Goal: Entertainment & Leisure: Consume media (video, audio)

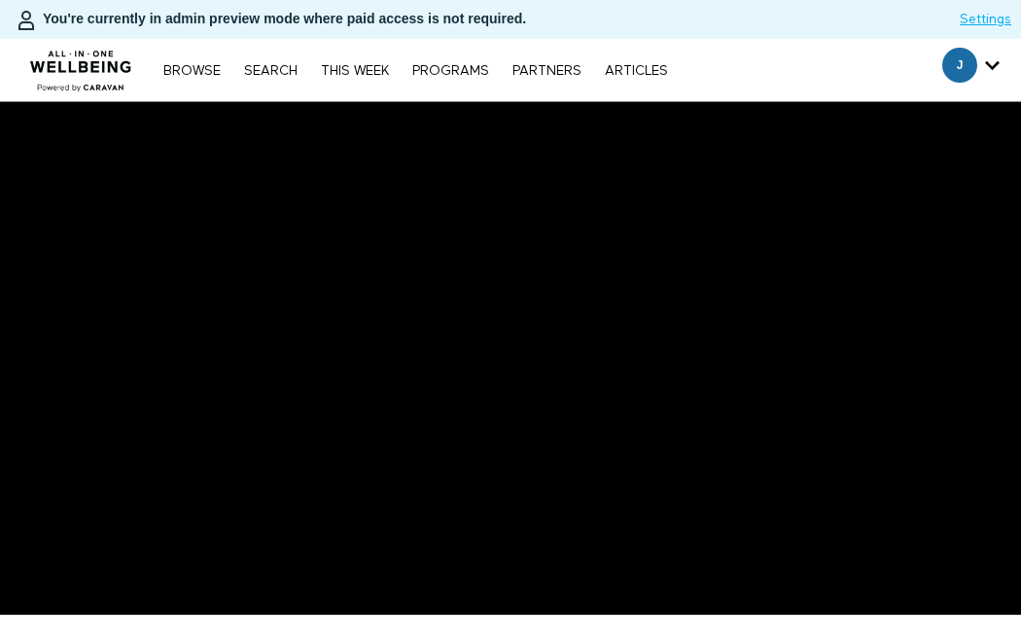
scroll to position [258, 0]
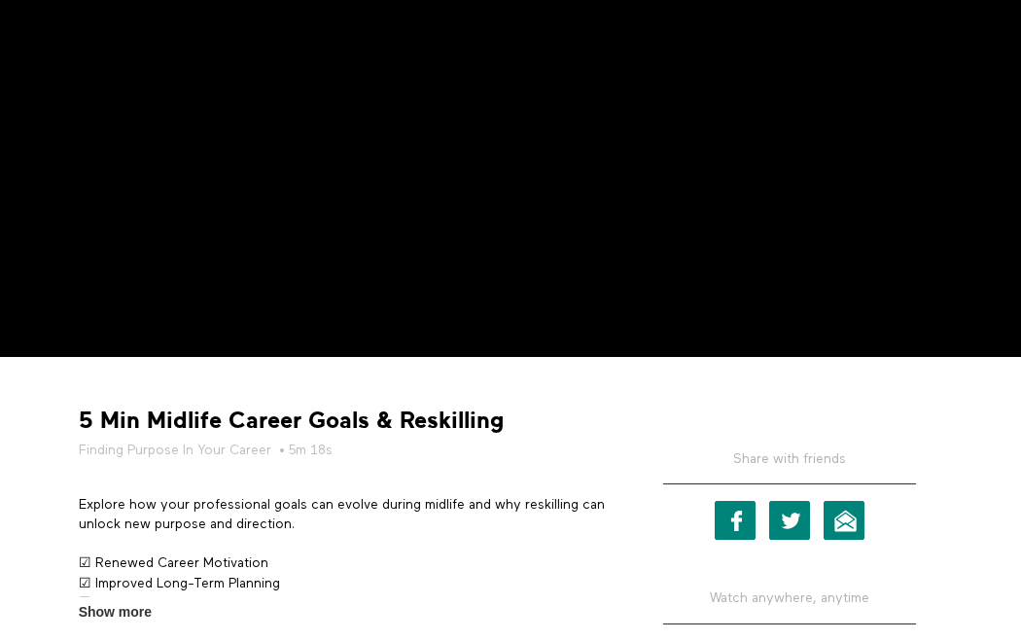
click at [386, 417] on strong "5 Min Midlife Career Goals & Reskilling" at bounding box center [291, 420] width 425 height 30
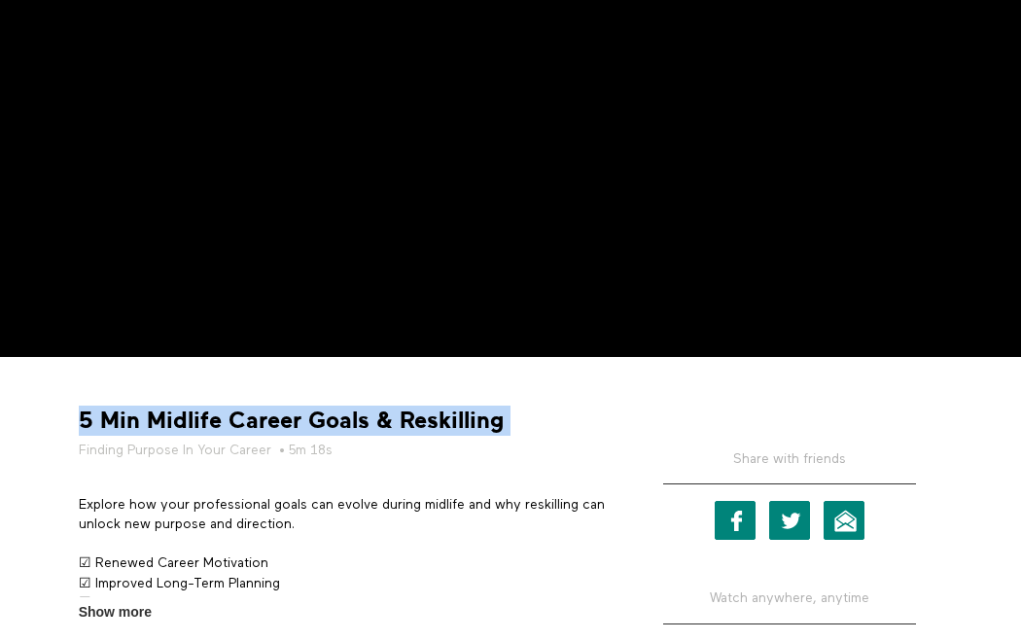
click at [386, 417] on strong "5 Min Midlife Career Goals & Reskilling" at bounding box center [291, 420] width 425 height 30
copy div "5 Min Midlife Career Goals & Reskilling"
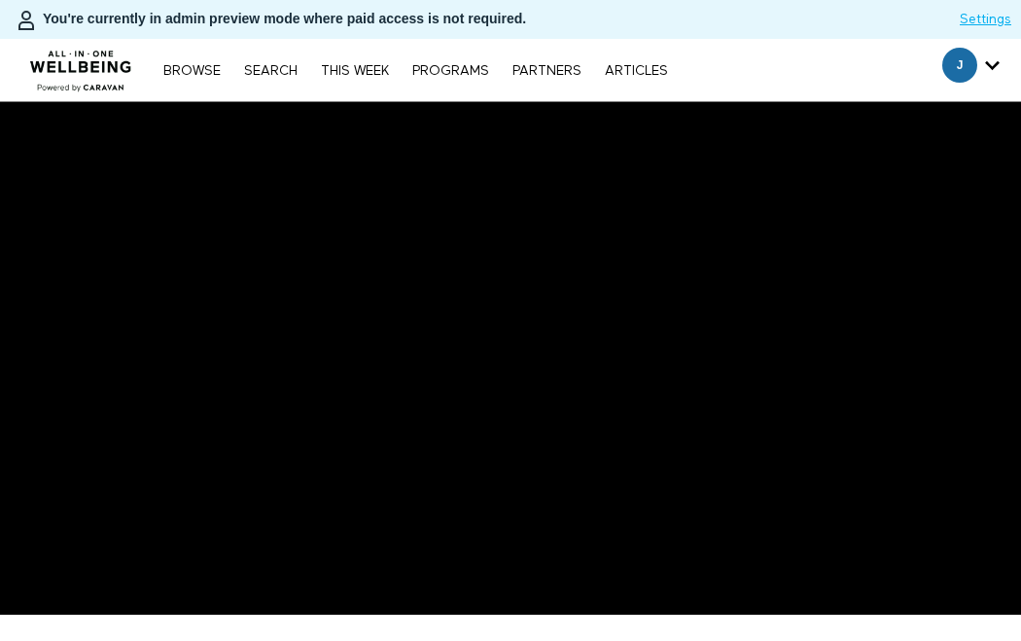
scroll to position [358, 0]
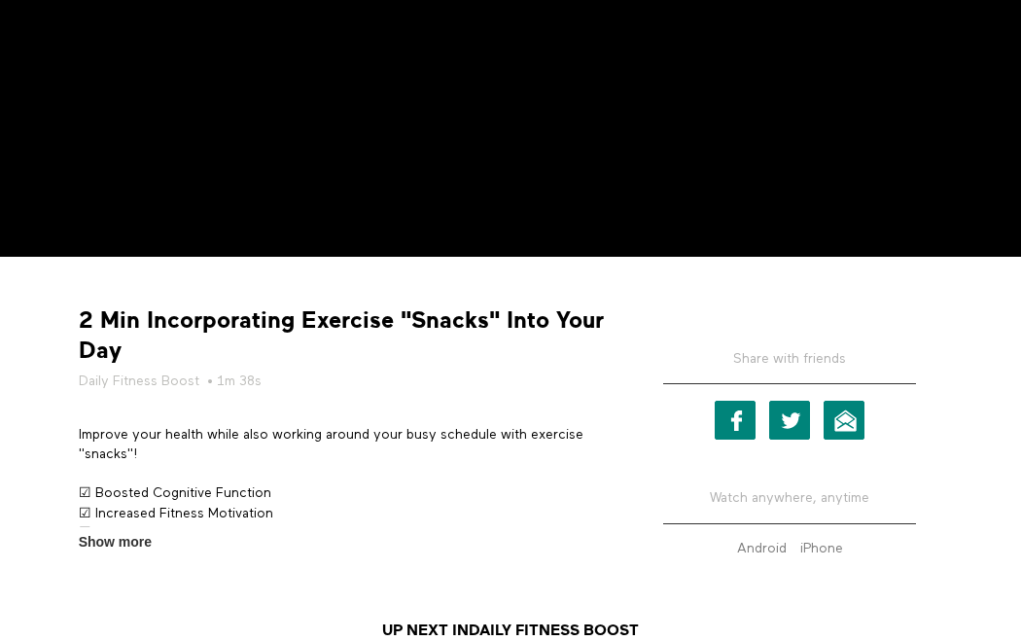
click at [139, 313] on strong "2 Min Incorporating Exercise "Snacks" Into Your Day" at bounding box center [343, 335] width 529 height 60
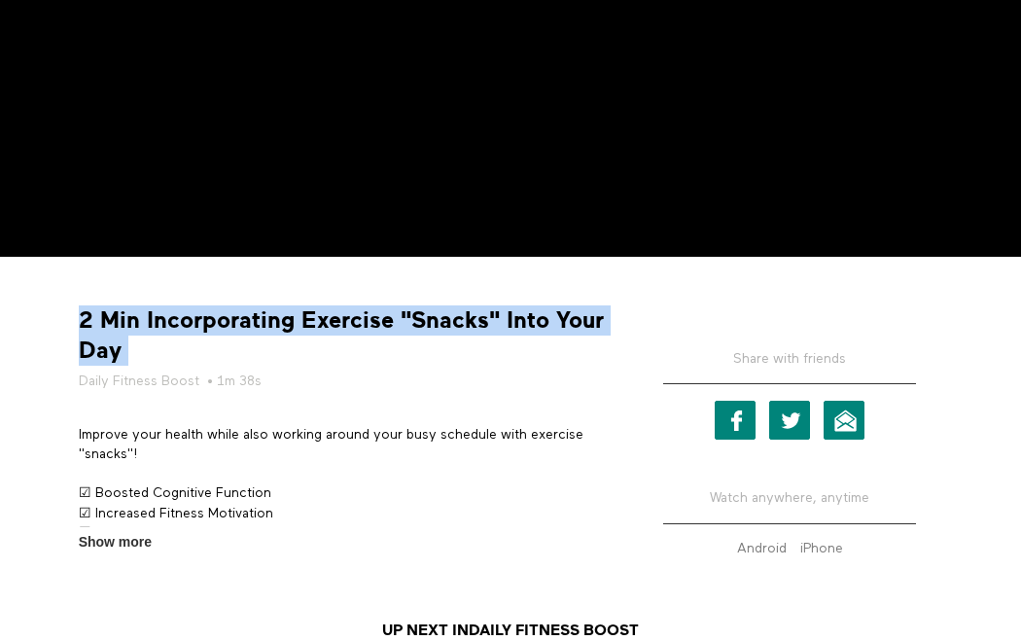
click at [139, 313] on strong "2 Min Incorporating Exercise "Snacks" Into Your Day" at bounding box center [343, 335] width 529 height 60
copy div "2 Min Incorporating Exercise "Snacks" Into Your Day"
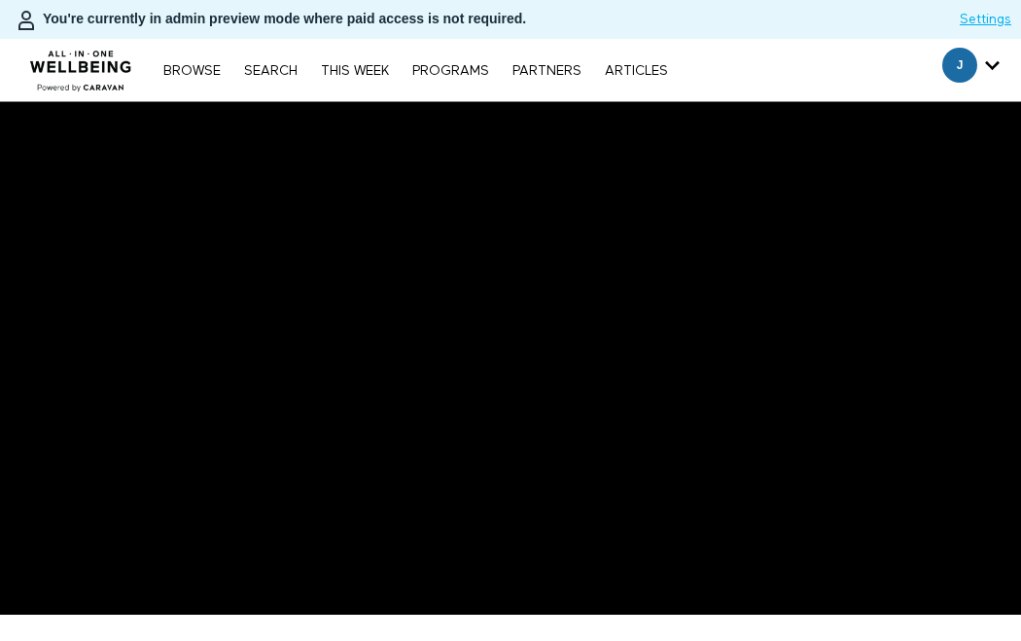
scroll to position [226, 0]
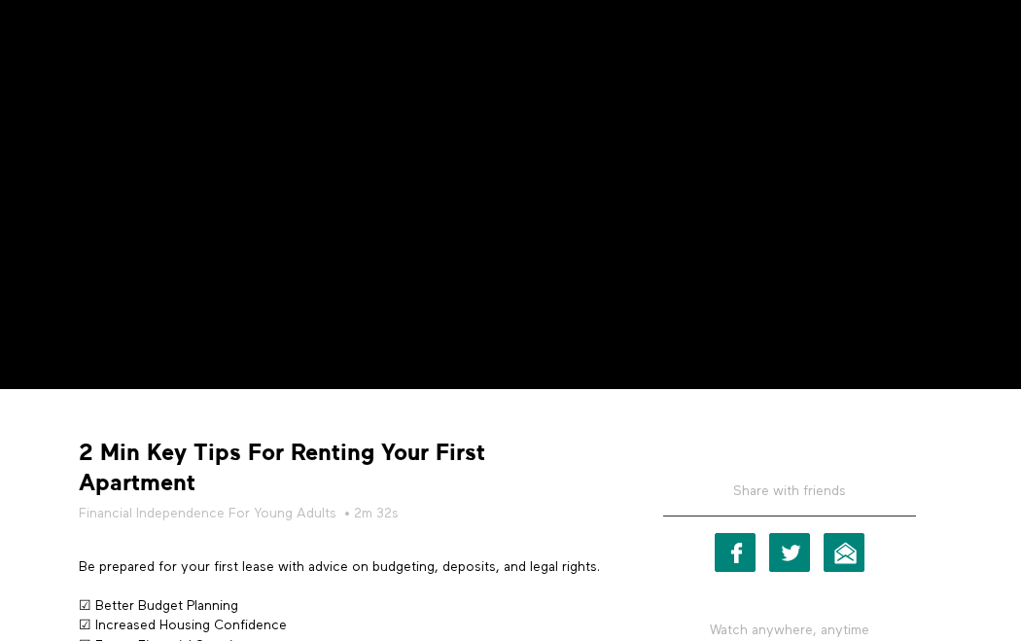
click at [213, 459] on strong "2 Min Key Tips For Renting Your First Apartment" at bounding box center [343, 468] width 529 height 60
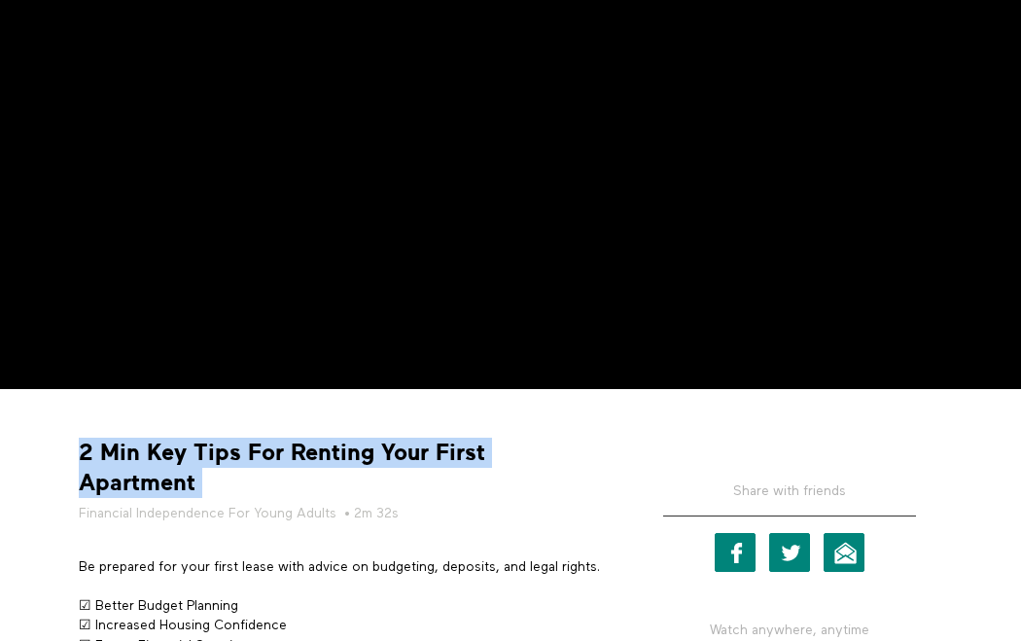
click at [213, 459] on strong "2 Min Key Tips For Renting Your First Apartment" at bounding box center [343, 468] width 529 height 60
copy div "2 Min Key Tips For Renting Your First Apartment"
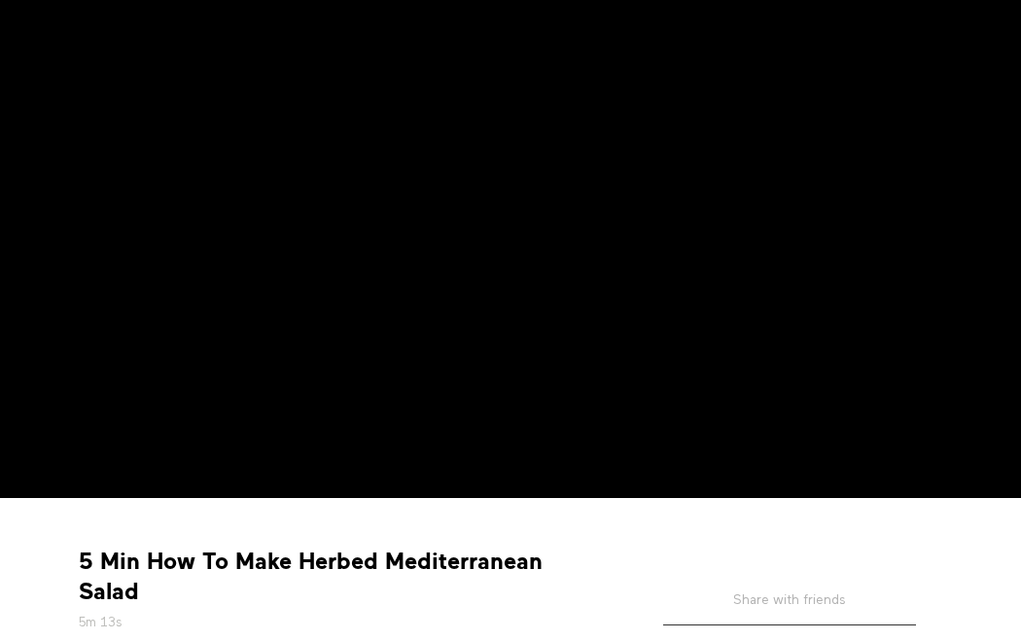
scroll to position [172, 0]
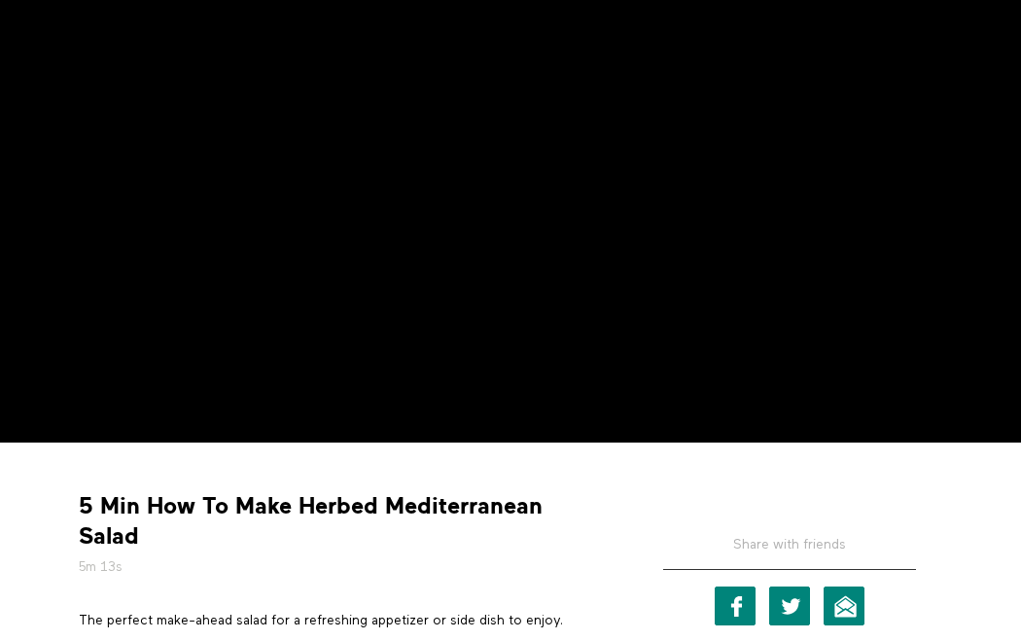
click at [240, 504] on strong "5 Min How To Make Herbed Mediterranean Salad" at bounding box center [343, 521] width 529 height 60
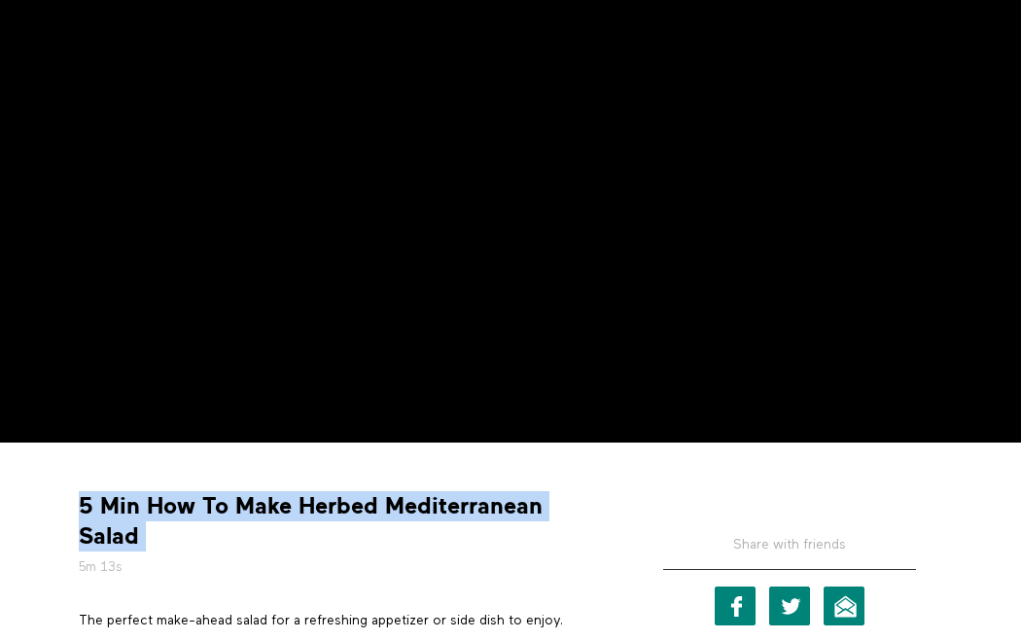
click at [240, 504] on strong "5 Min How To Make Herbed Mediterranean Salad" at bounding box center [343, 521] width 529 height 60
copy div "5 Min How To Make Herbed Mediterranean Salad"
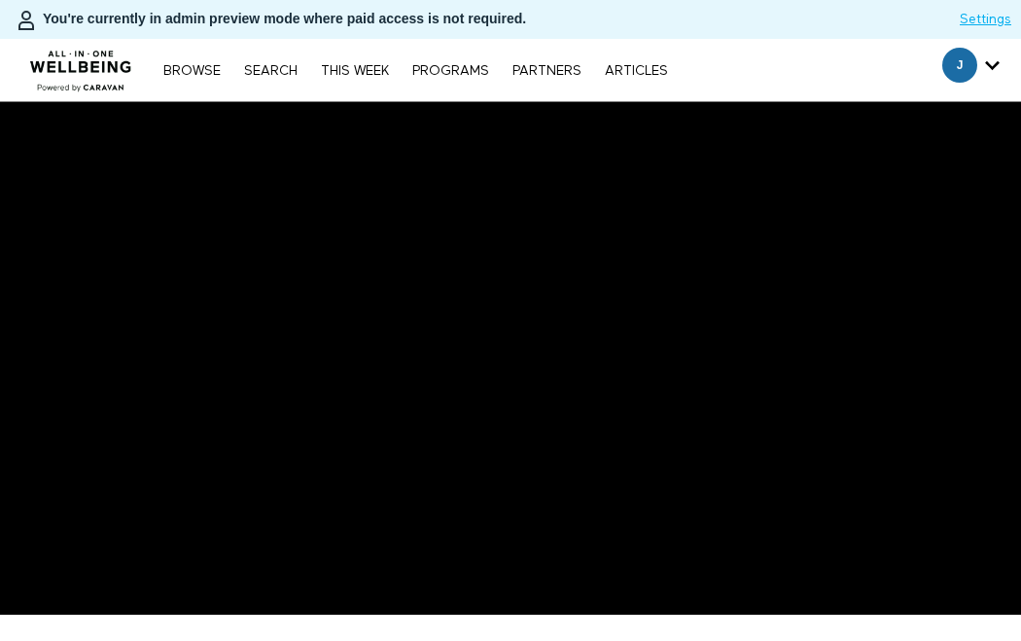
scroll to position [159, 0]
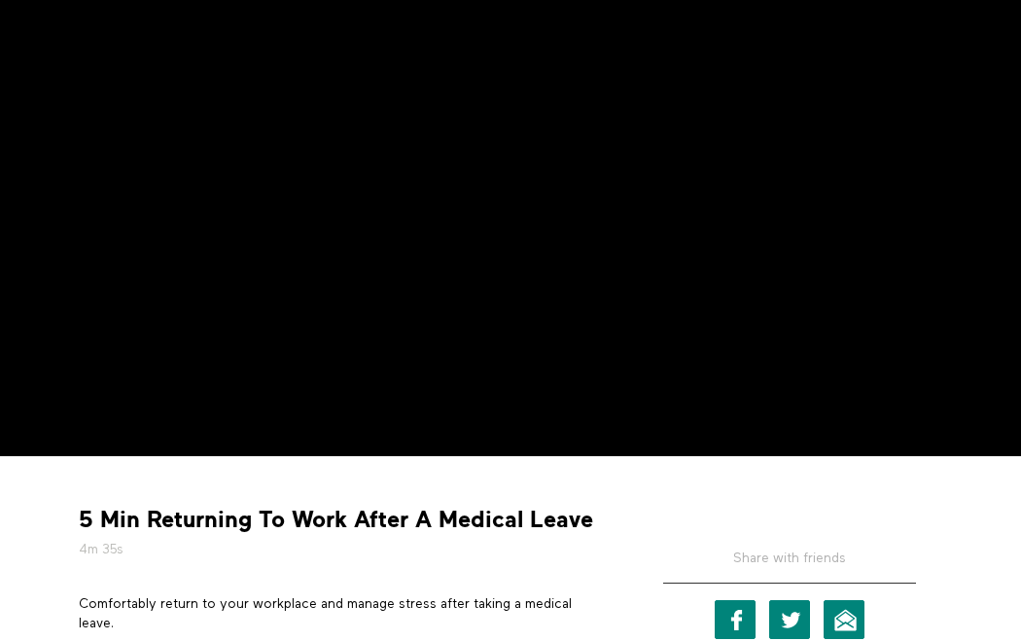
click at [353, 524] on strong "5 Min Returning To Work After A Medical Leave" at bounding box center [336, 520] width 514 height 30
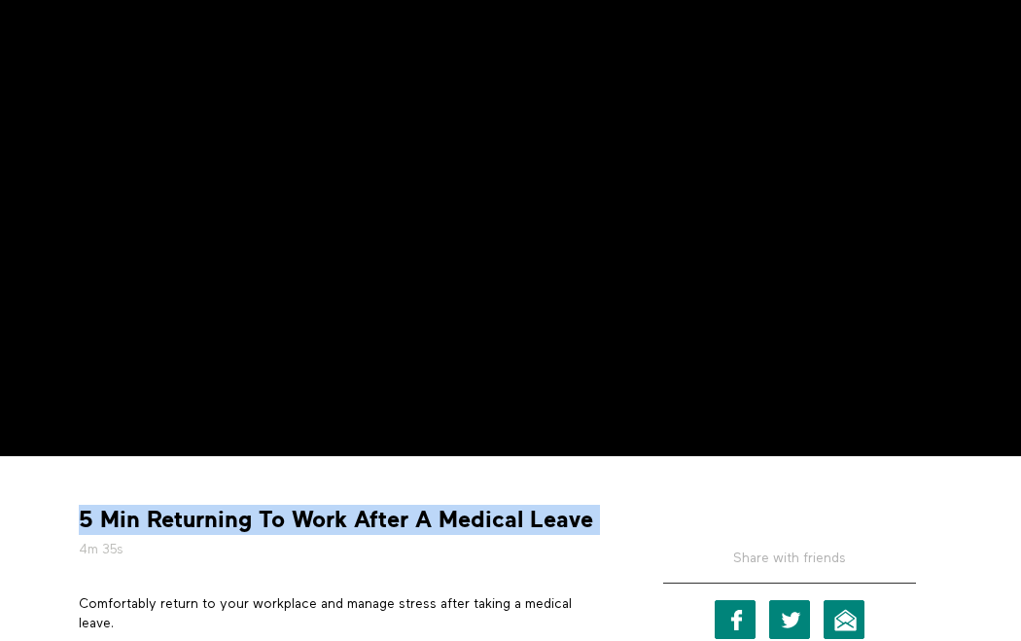
click at [353, 524] on strong "5 Min Returning To Work After A Medical Leave" at bounding box center [336, 520] width 514 height 30
copy div "5 Min Returning To Work After A Medical Leave"
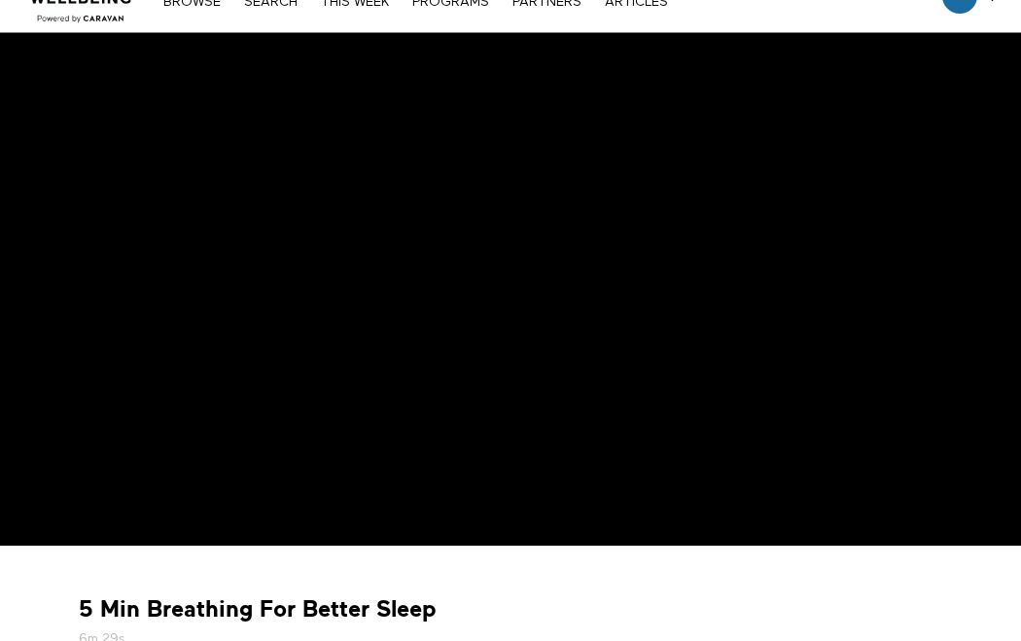
scroll to position [246, 0]
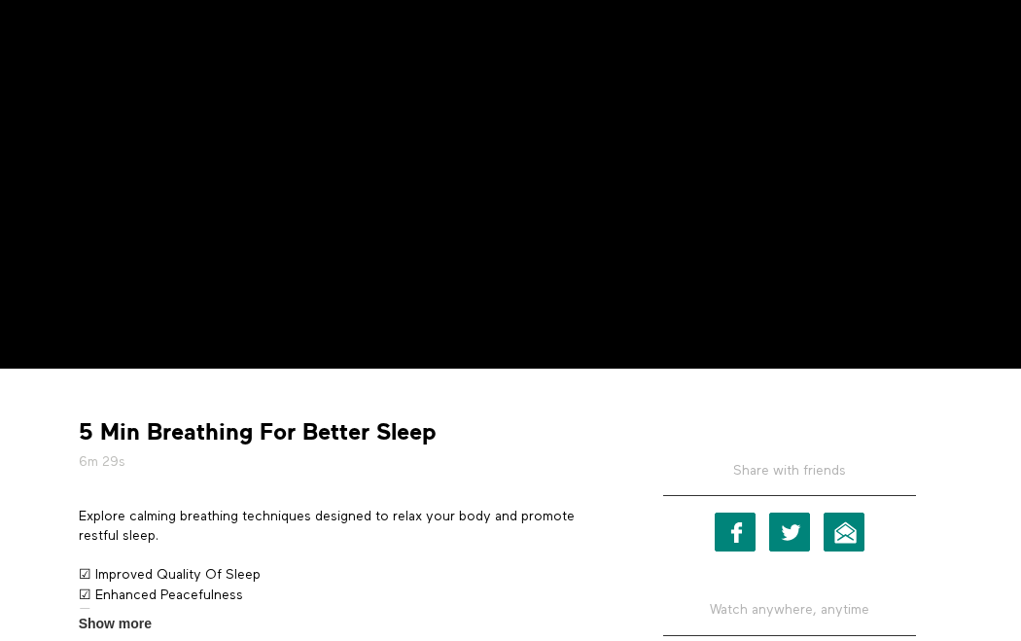
click at [226, 434] on strong "5 Min Breathing For Better Sleep" at bounding box center [258, 432] width 358 height 30
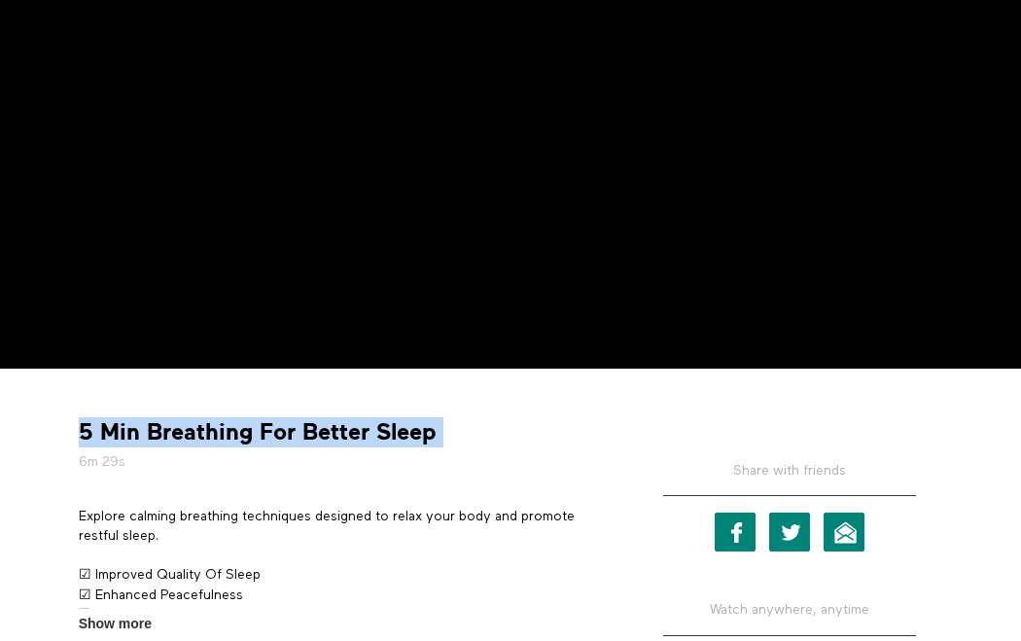
click at [226, 434] on strong "5 Min Breathing For Better Sleep" at bounding box center [258, 432] width 358 height 30
copy div "5 Min Breathing For Better Sleep"
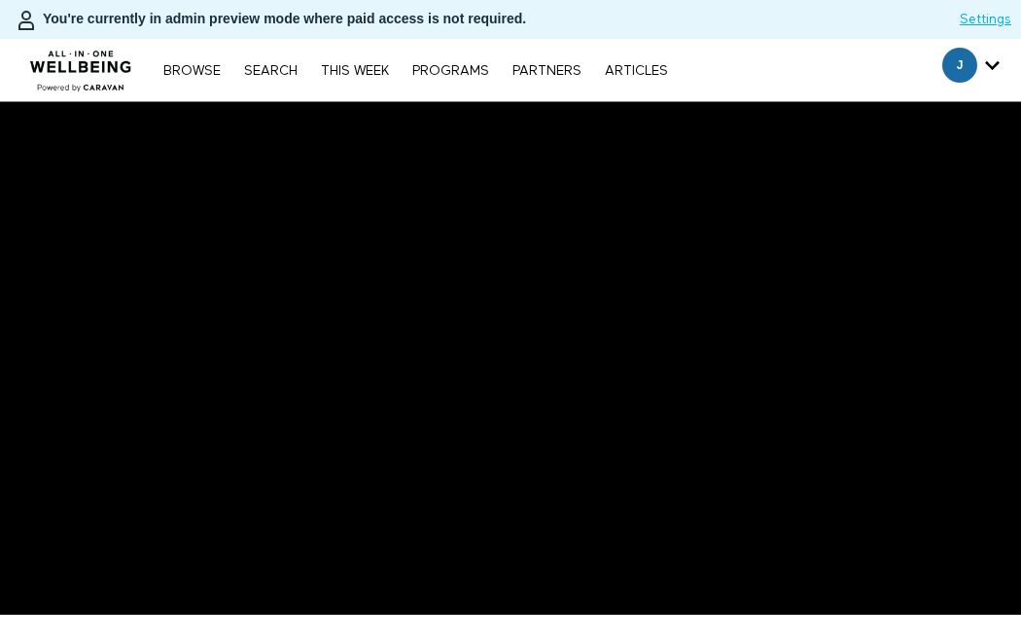
scroll to position [355, 0]
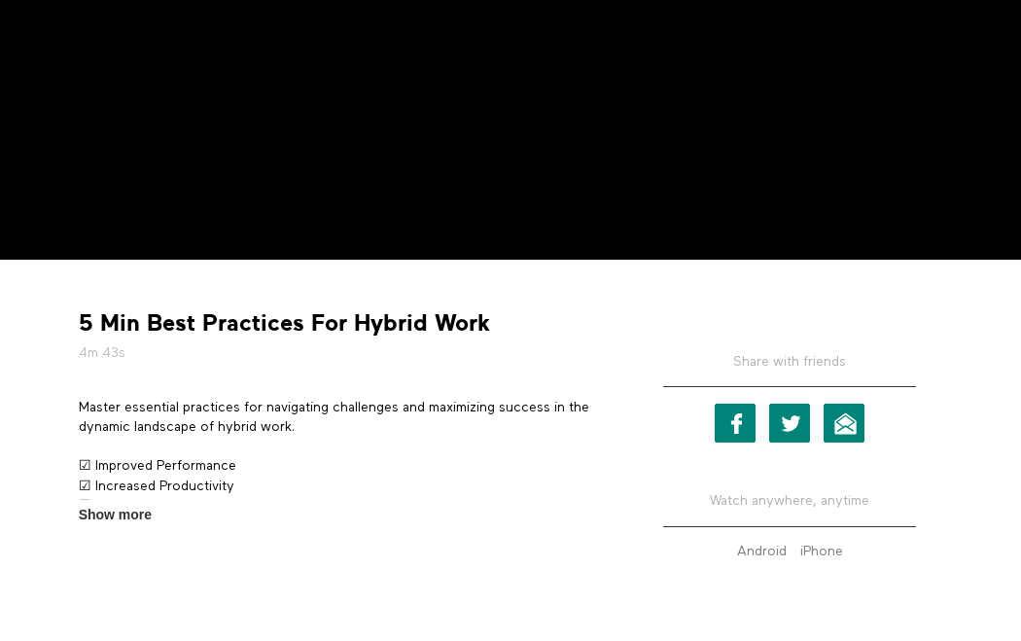
click at [265, 327] on strong "5 Min Best Practices For Hybrid Work" at bounding box center [284, 323] width 411 height 30
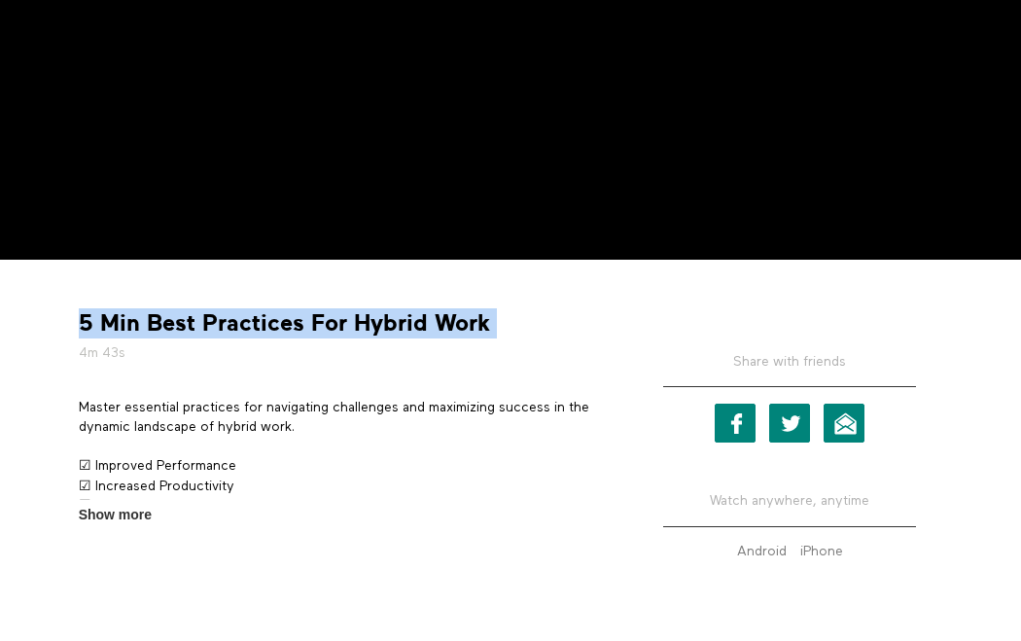
click at [265, 327] on strong "5 Min Best Practices For Hybrid Work" at bounding box center [284, 323] width 411 height 30
copy div "5 Min Best Practices For Hybrid Work"
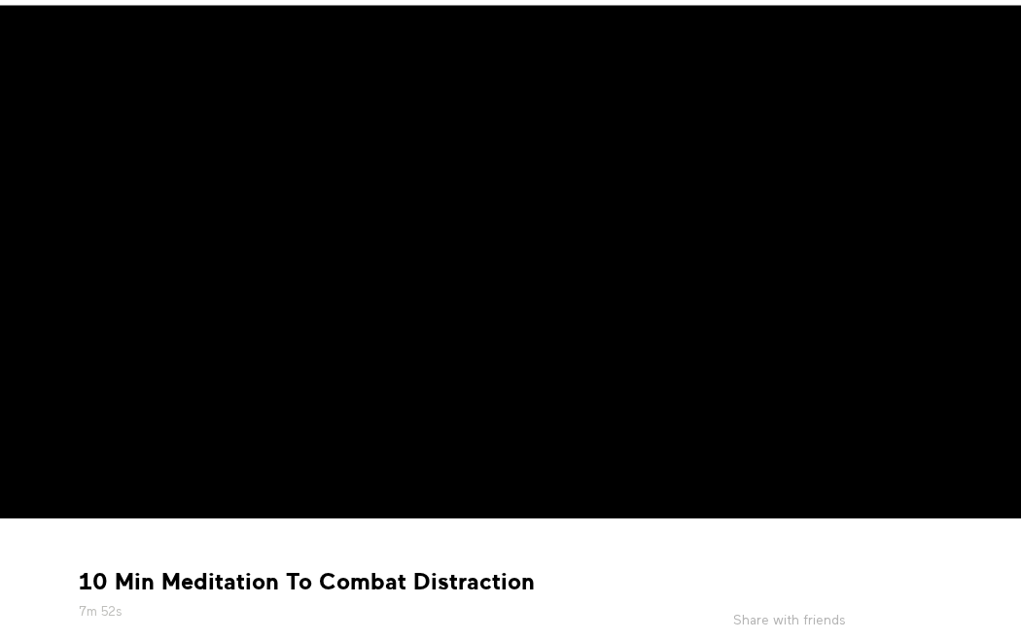
scroll to position [296, 0]
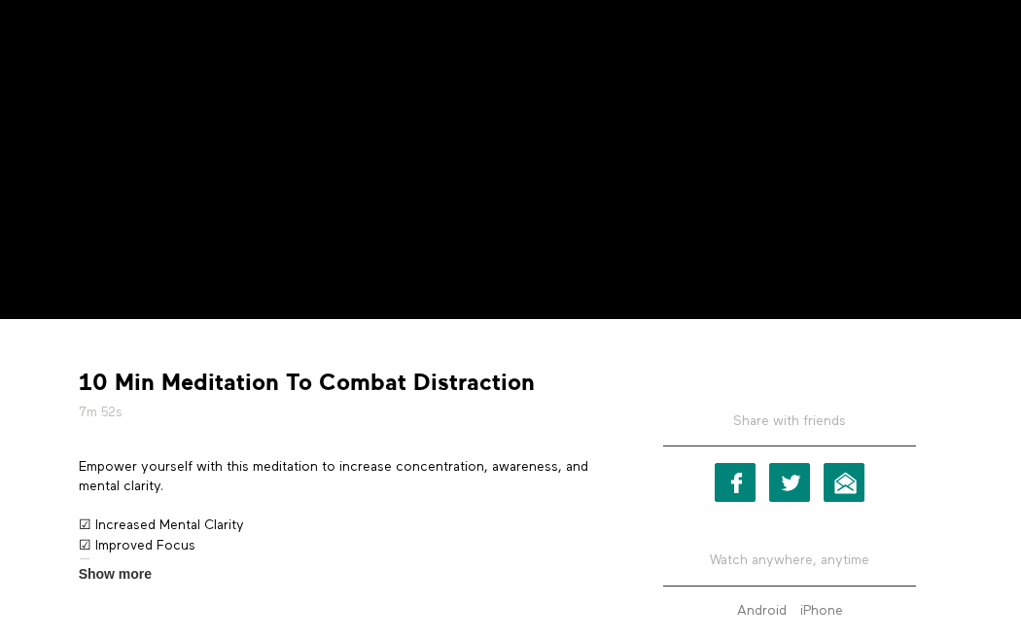
click at [302, 370] on strong "10 Min Meditation To Combat Distraction" at bounding box center [307, 383] width 456 height 30
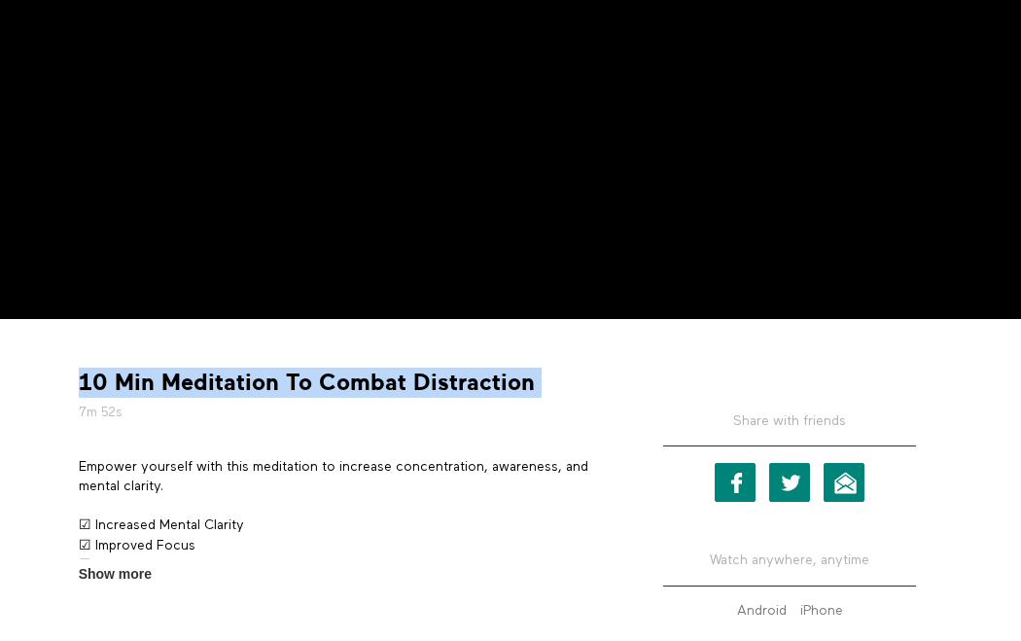
click at [302, 370] on strong "10 Min Meditation To Combat Distraction" at bounding box center [307, 383] width 456 height 30
copy div "10 Min Meditation To Combat Distraction"
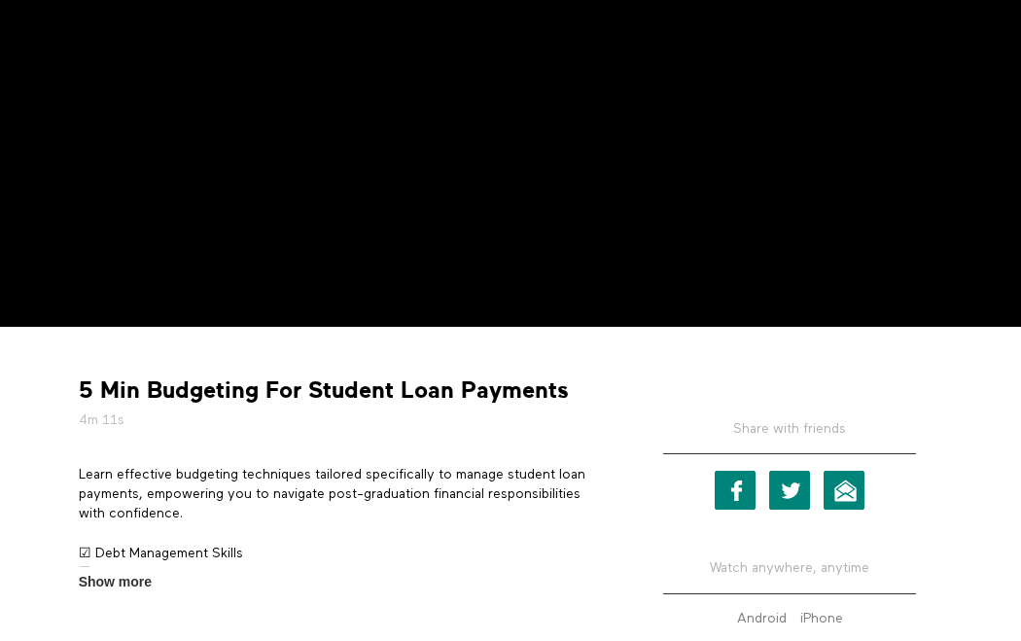
scroll to position [317, 0]
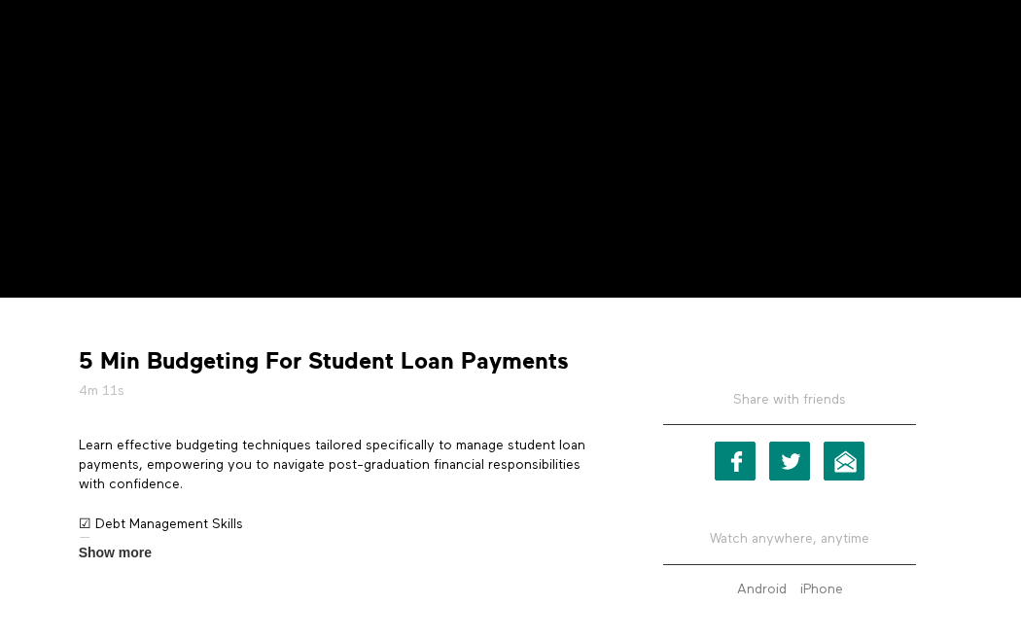
click at [274, 364] on strong "5 Min Budgeting For Student Loan Payments" at bounding box center [324, 361] width 490 height 30
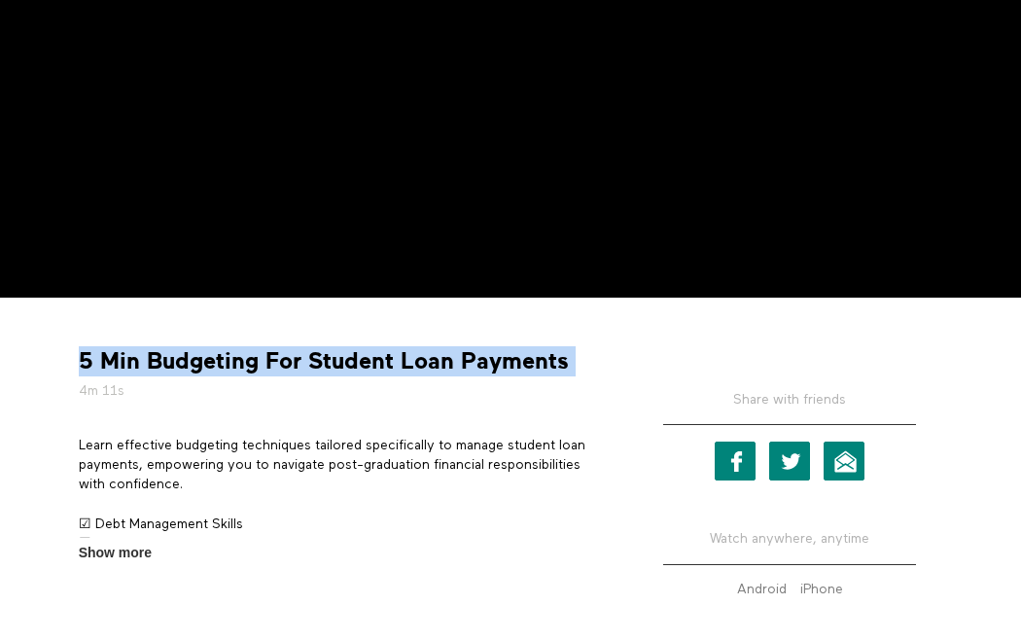
click at [274, 364] on strong "5 Min Budgeting For Student Loan Payments" at bounding box center [324, 361] width 490 height 30
copy div "5 Min Budgeting For Student Loan Payments"
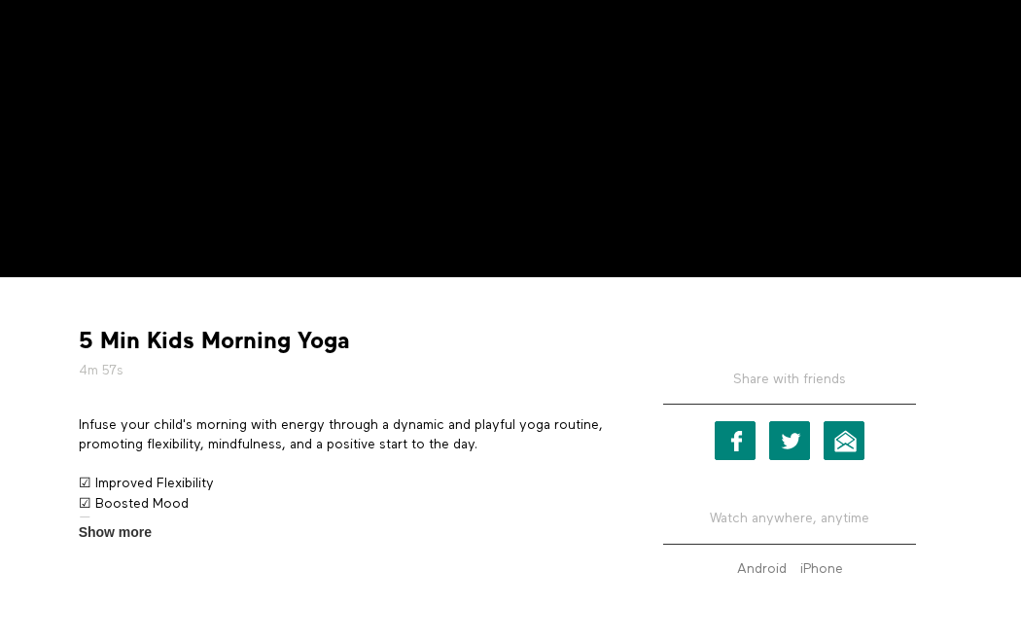
scroll to position [373, 0]
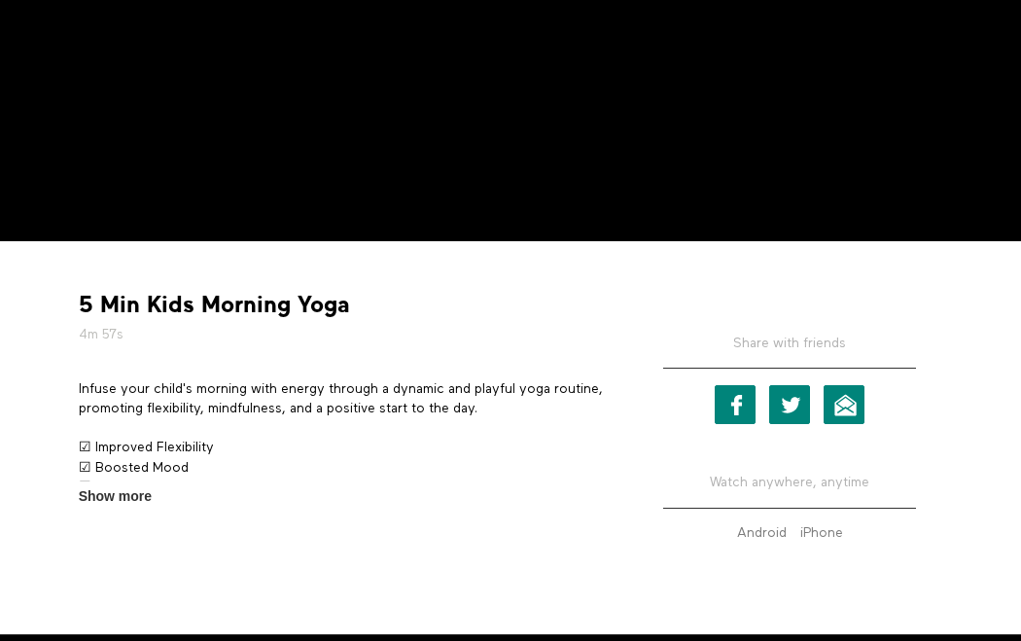
click at [217, 308] on strong "5 Min Kids Morning Yoga" at bounding box center [214, 305] width 271 height 30
copy div "5 Min Kids Morning Yoga"
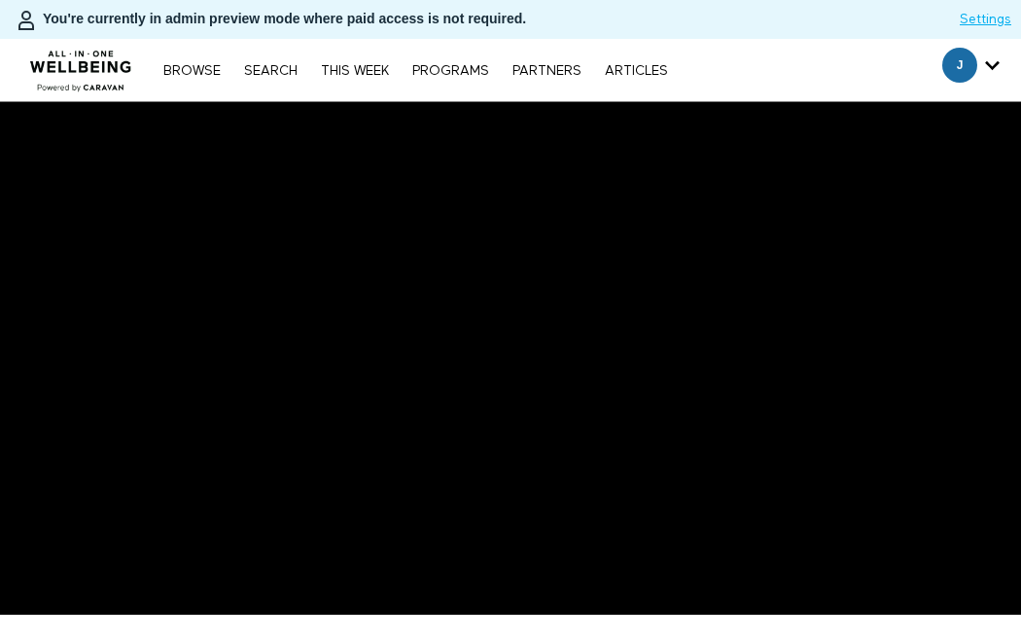
scroll to position [205, 0]
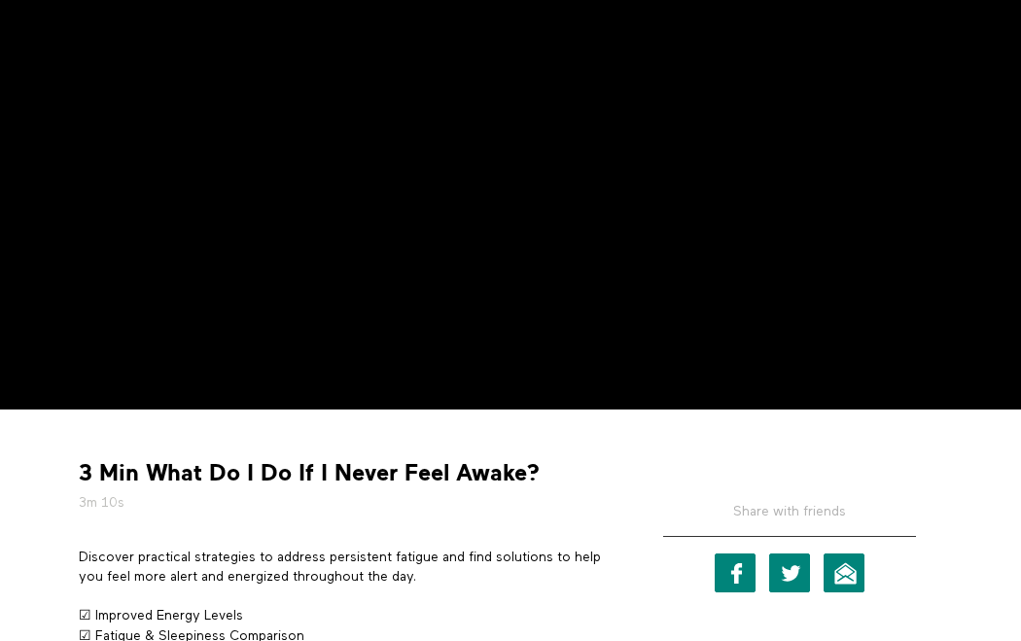
click at [208, 484] on strong "3 Min What Do I Do If I Never Feel Awake?" at bounding box center [309, 473] width 461 height 30
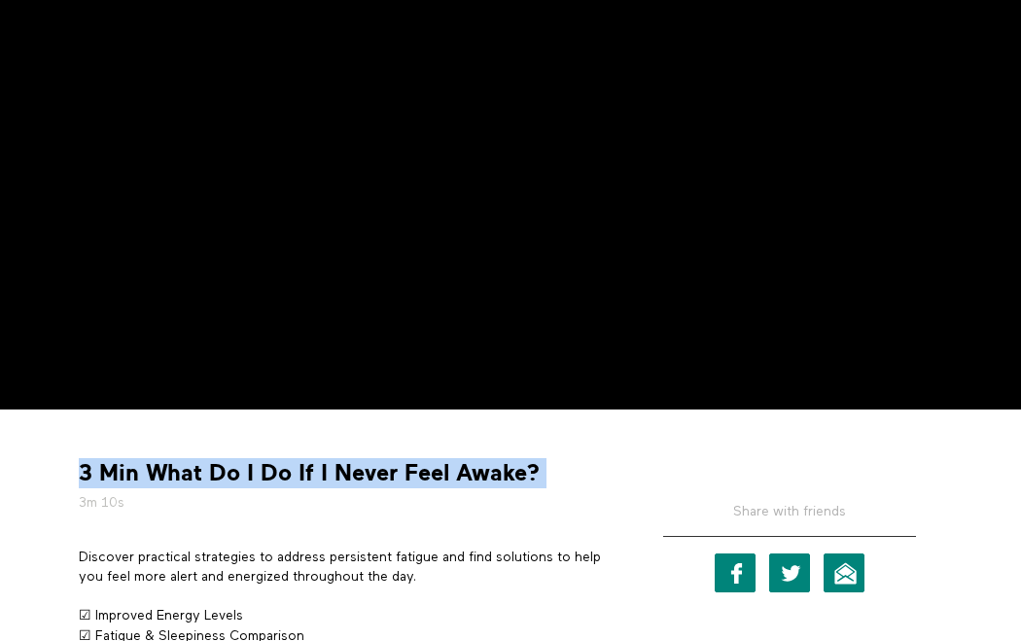
click at [208, 484] on strong "3 Min What Do I Do If I Never Feel Awake?" at bounding box center [309, 473] width 461 height 30
copy div "3 Min What Do I Do If I Never Feel Awake?"
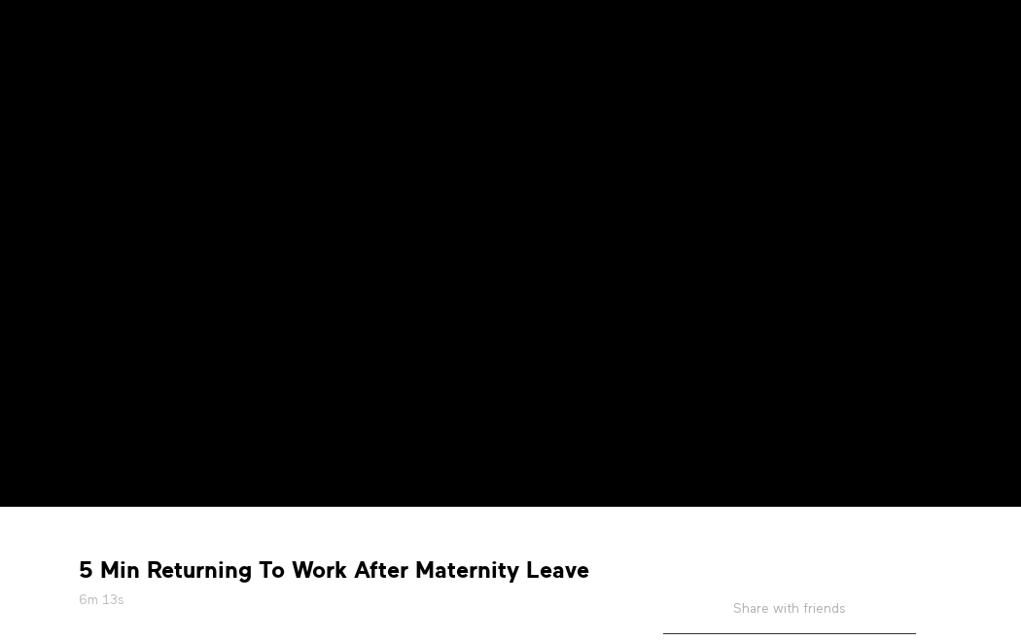
scroll to position [316, 0]
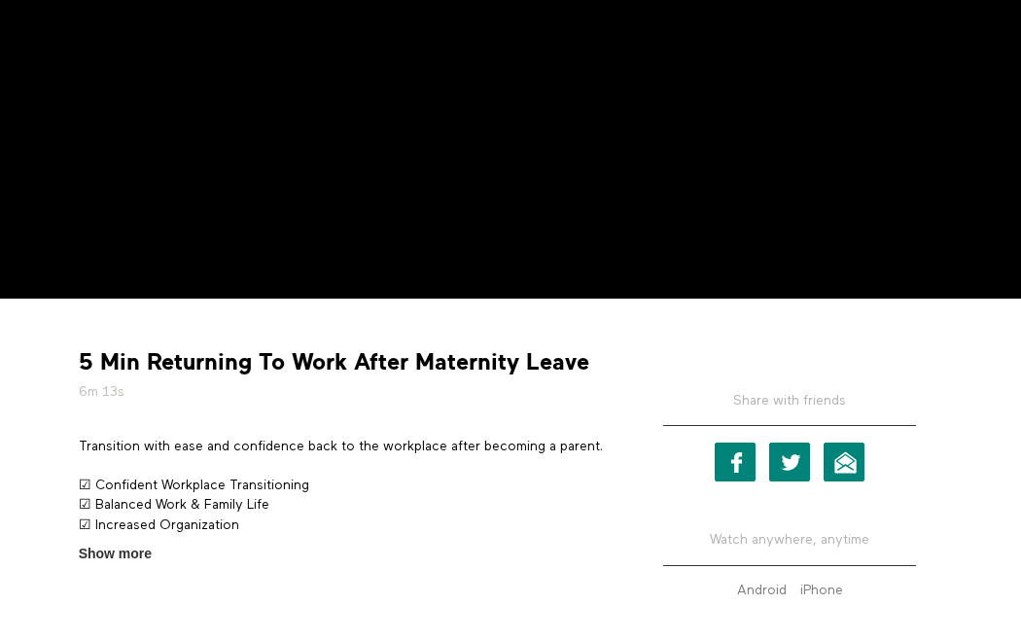
click at [260, 375] on strong "5 Min Returning To Work After Maternity Leave" at bounding box center [334, 362] width 511 height 30
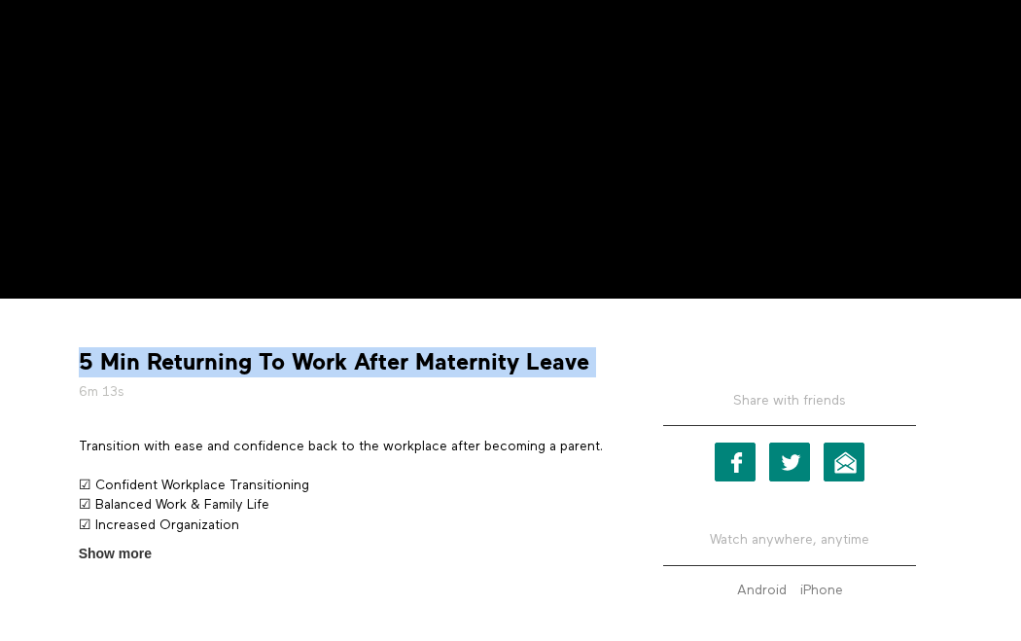
copy div "5 Min Returning To Work After Maternity Leave"
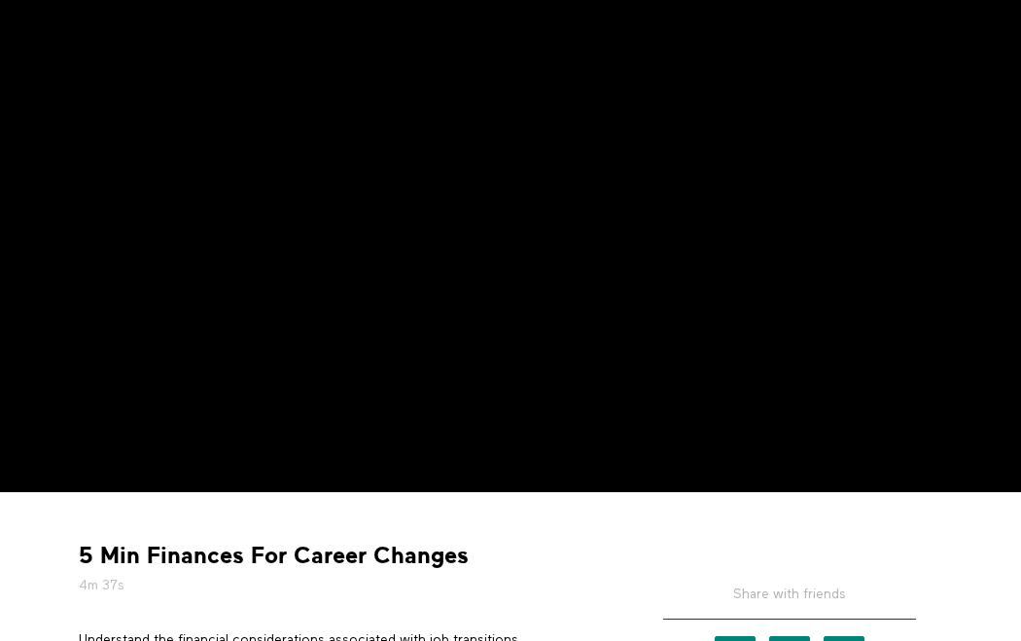
scroll to position [260, 0]
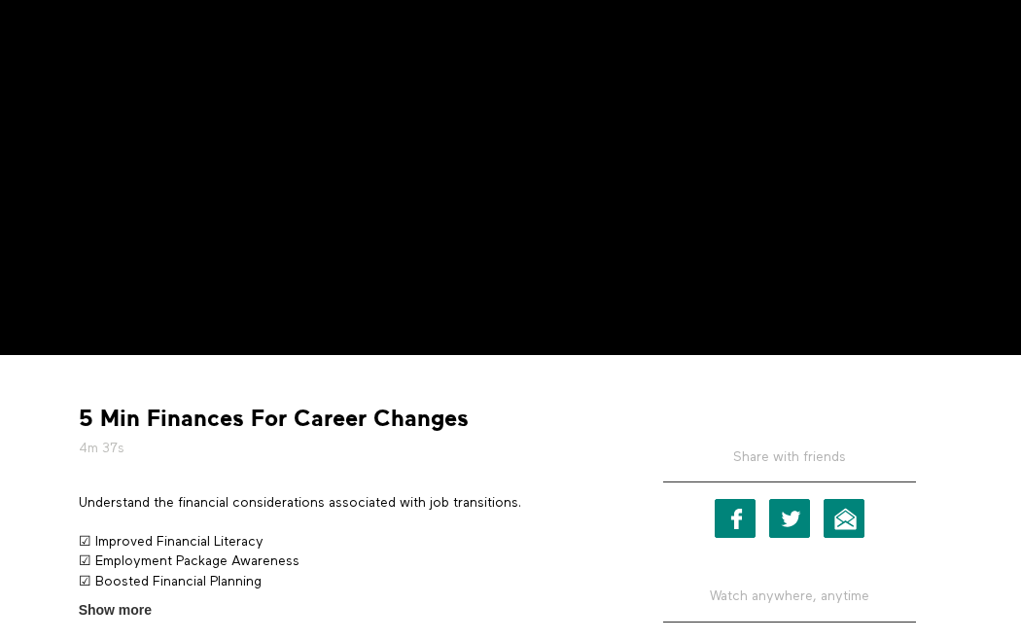
click at [297, 416] on strong "5 Min Finances For Career Changes" at bounding box center [274, 419] width 390 height 30
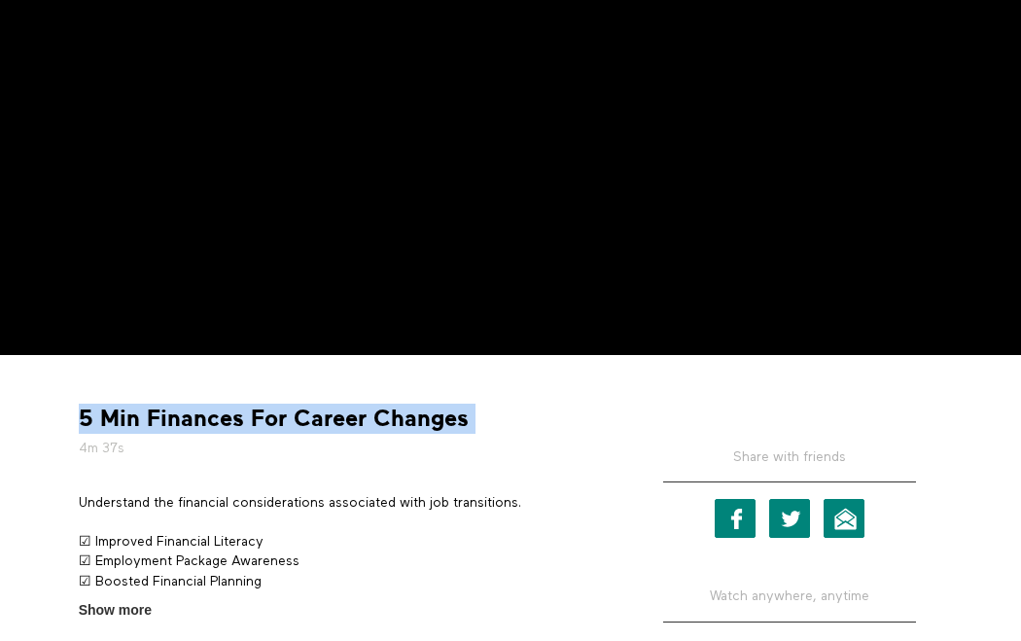
click at [297, 416] on strong "5 Min Finances For Career Changes" at bounding box center [274, 419] width 390 height 30
copy div "5 Min Finances For Career Changes"
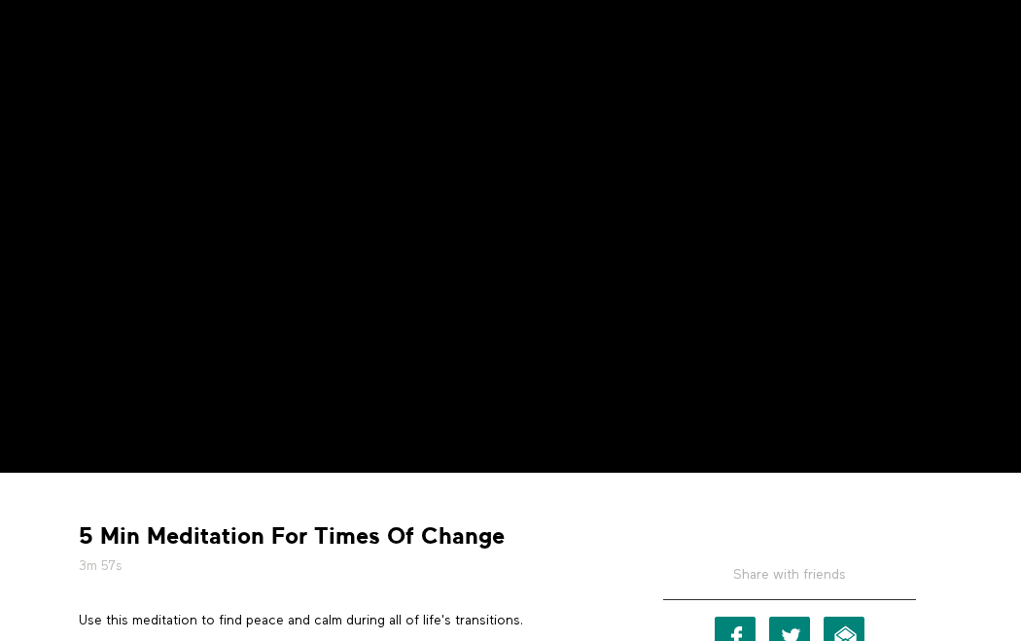
scroll to position [162, 0]
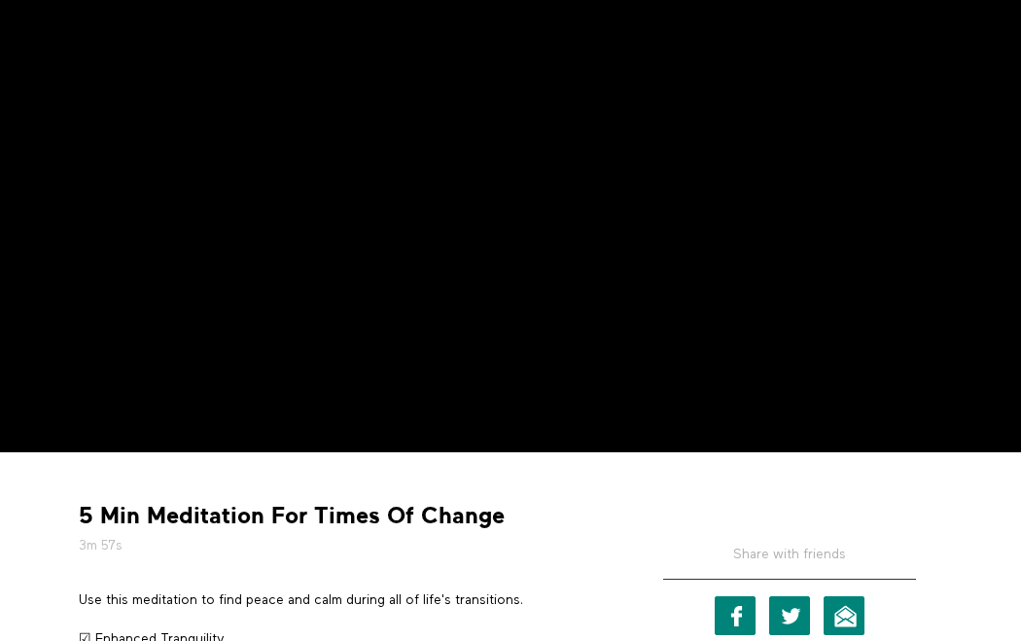
click at [250, 505] on strong "5 Min Meditation For Times Of Change" at bounding box center [292, 516] width 426 height 30
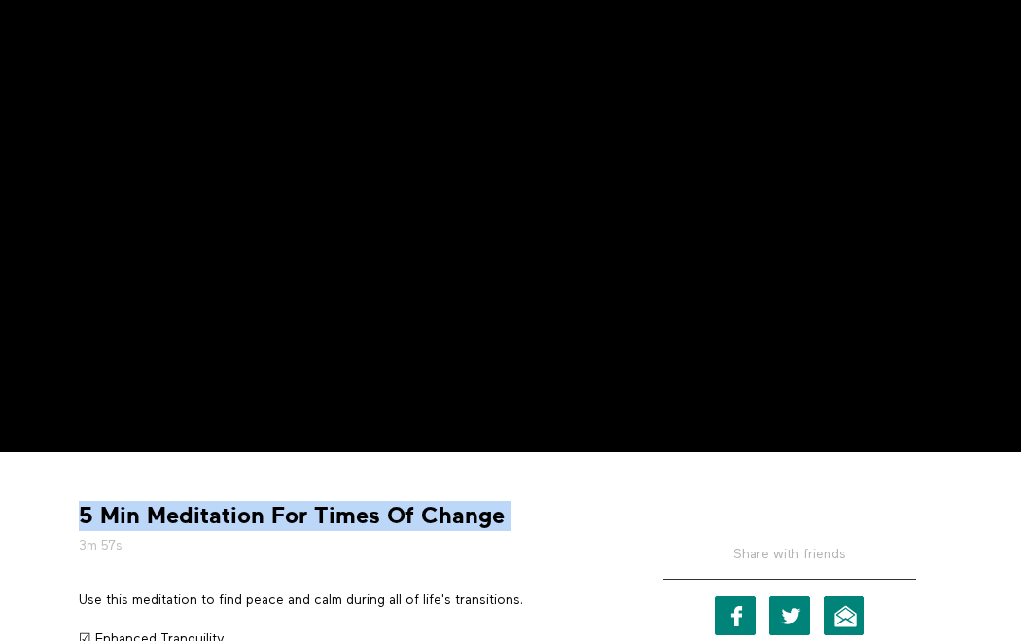
click at [250, 505] on strong "5 Min Meditation For Times Of Change" at bounding box center [292, 516] width 426 height 30
copy div "5 Min Meditation For Times Of Change"
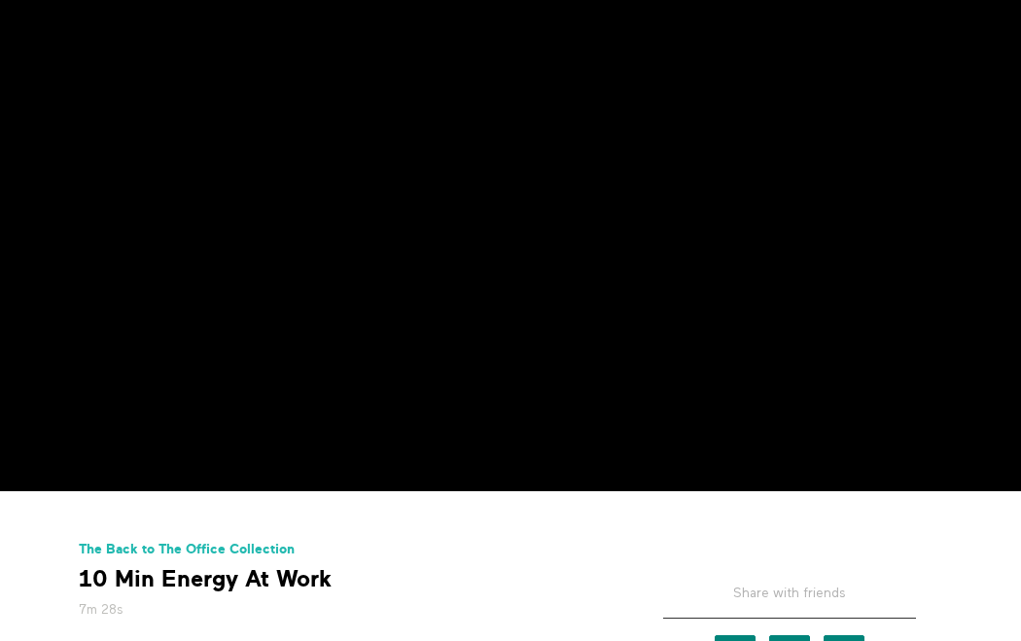
scroll to position [173, 0]
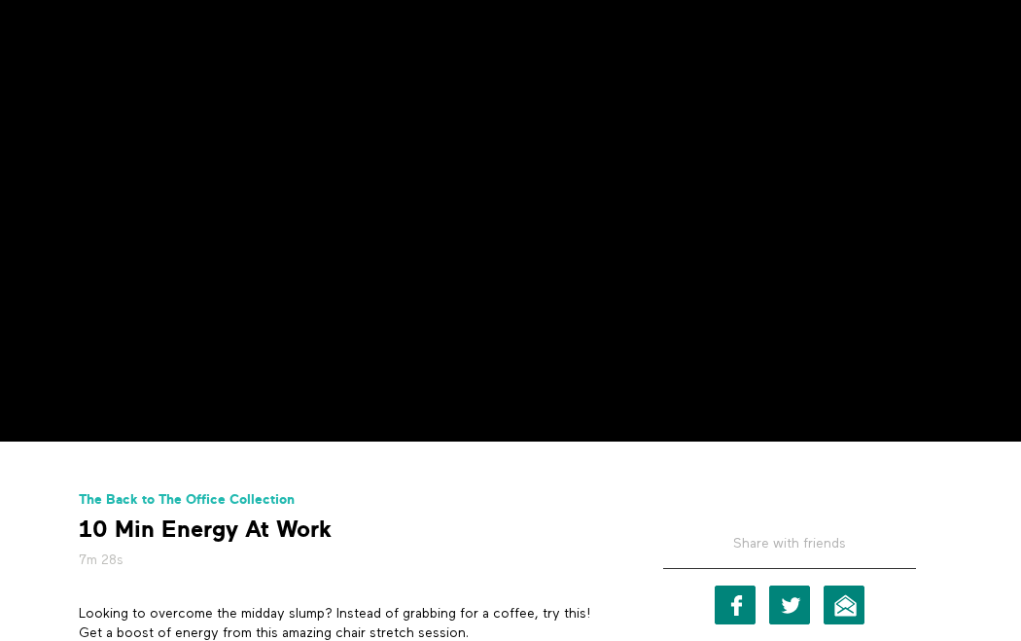
click at [217, 541] on strong "10 Min Energy At Work" at bounding box center [205, 529] width 253 height 30
copy div "10 Min Energy At Work"
